Goal: Task Accomplishment & Management: Manage account settings

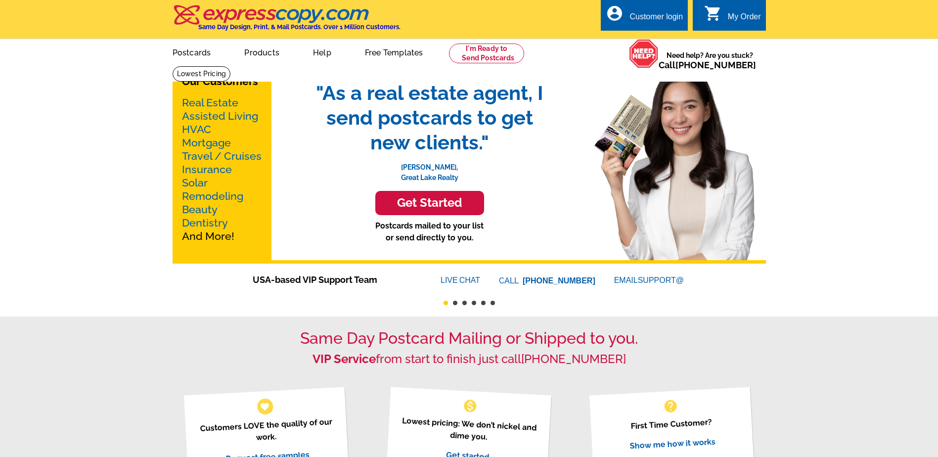
click at [651, 18] on div "Customer login" at bounding box center [655, 19] width 53 height 14
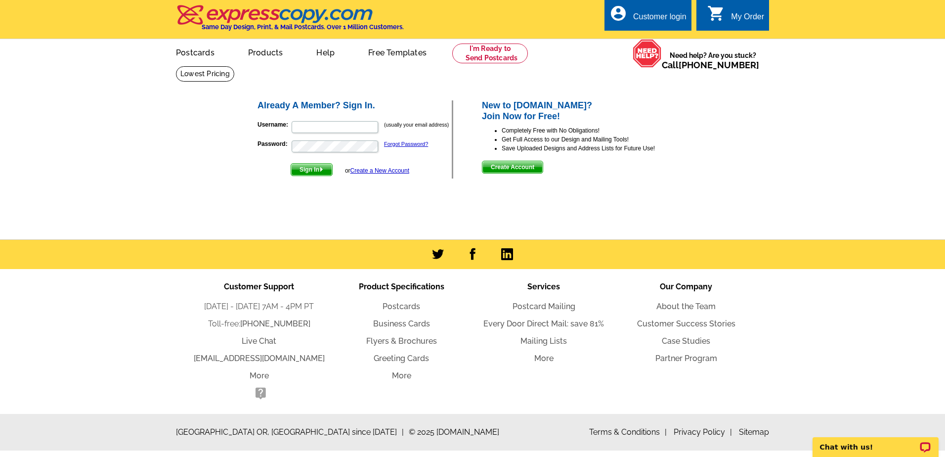
type input "[PERSON_NAME][EMAIL_ADDRESS][DOMAIN_NAME]"
click at [311, 171] on span "Sign In" at bounding box center [311, 170] width 41 height 12
